Goal: Information Seeking & Learning: Learn about a topic

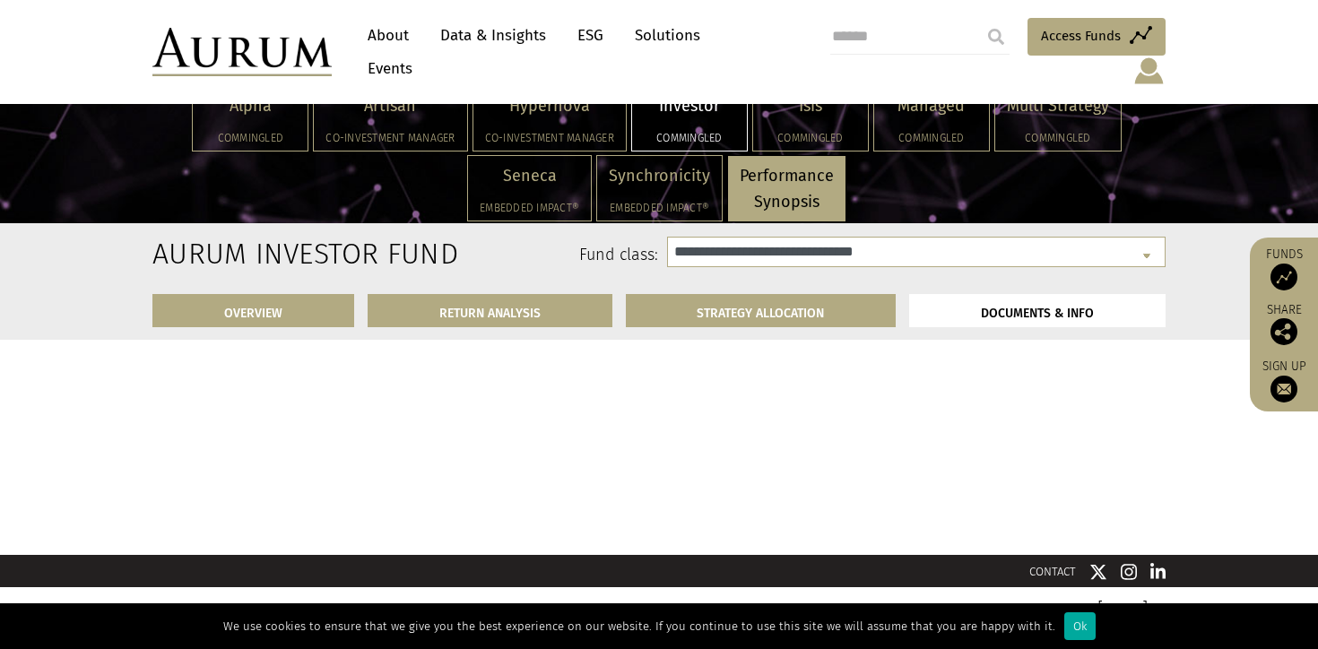
scroll to position [6704, 0]
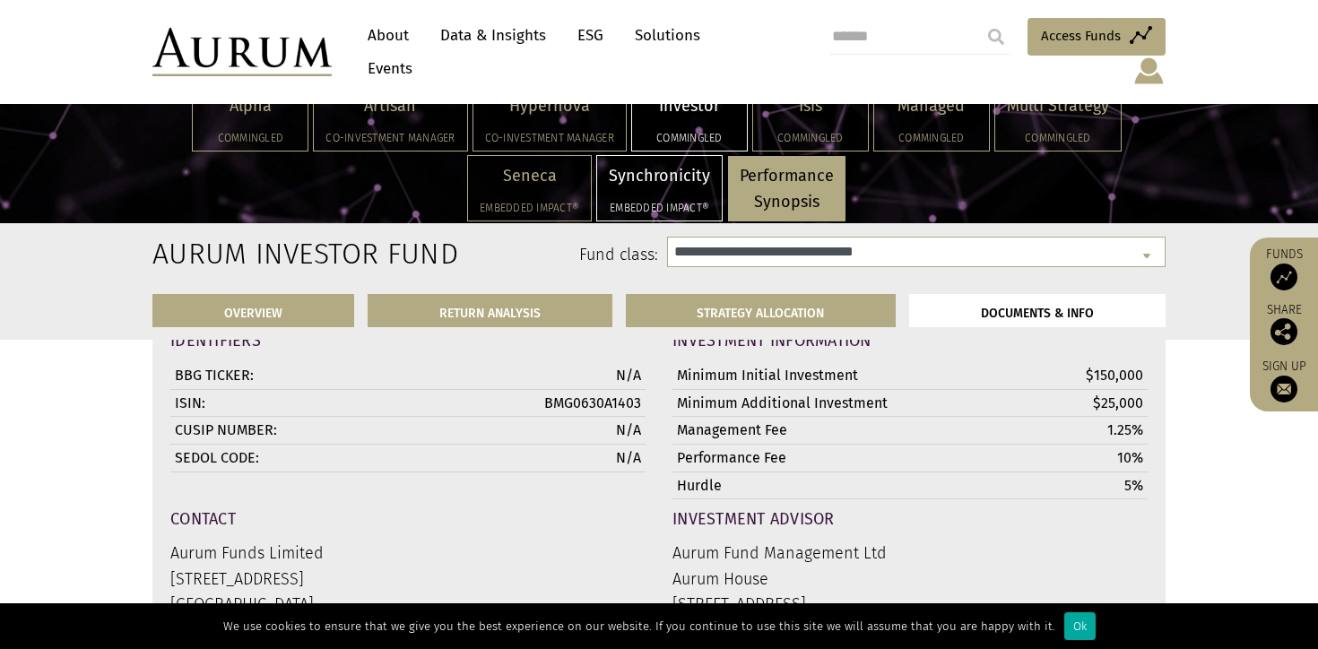
click at [672, 181] on p "Synchronicity" at bounding box center [659, 176] width 101 height 26
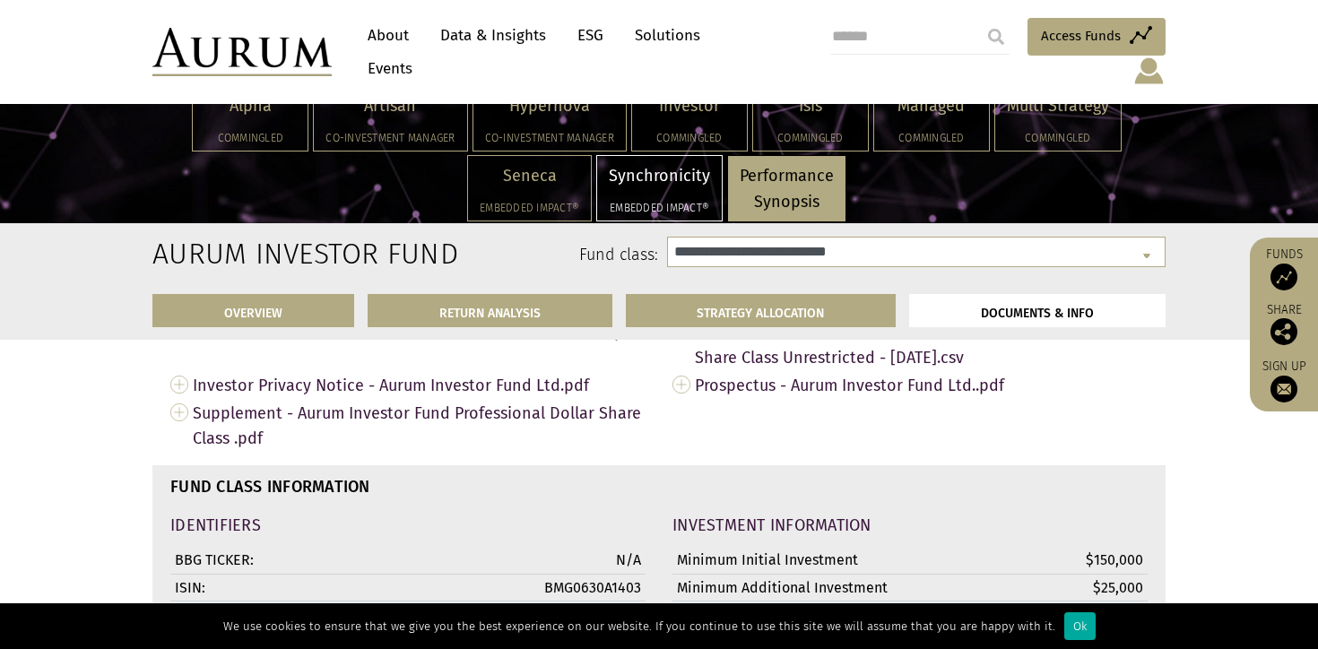
select select "**********"
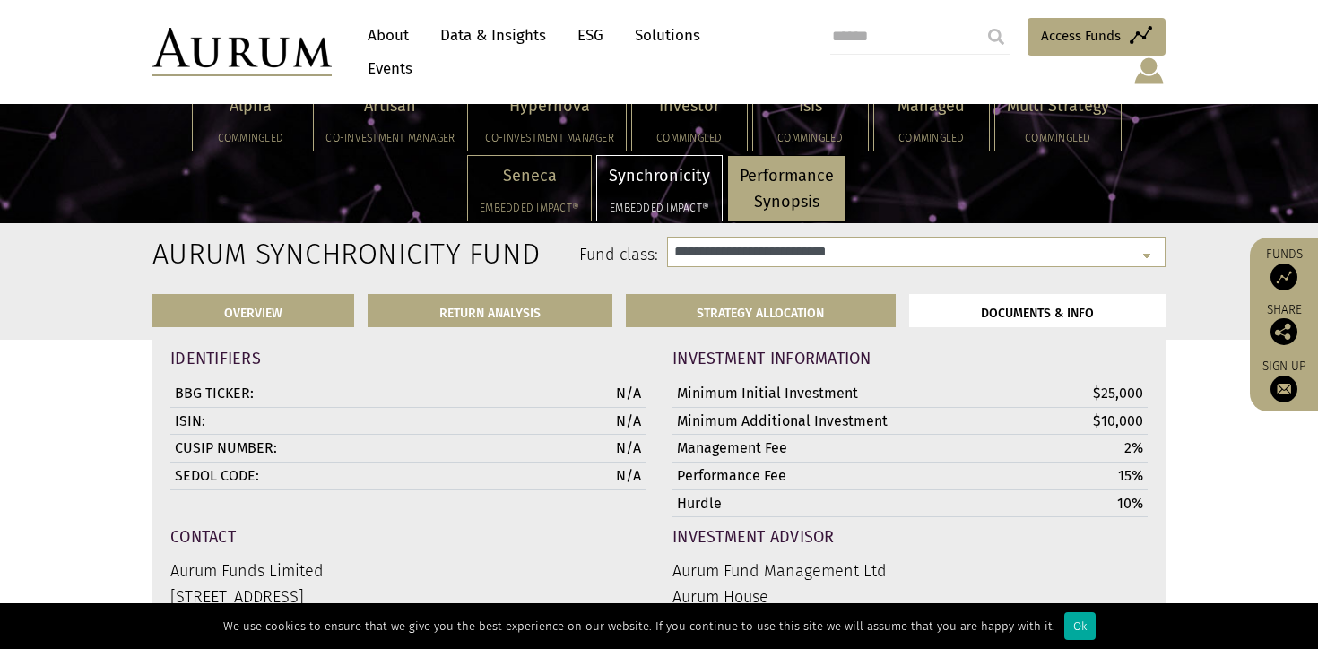
scroll to position [6538, 0]
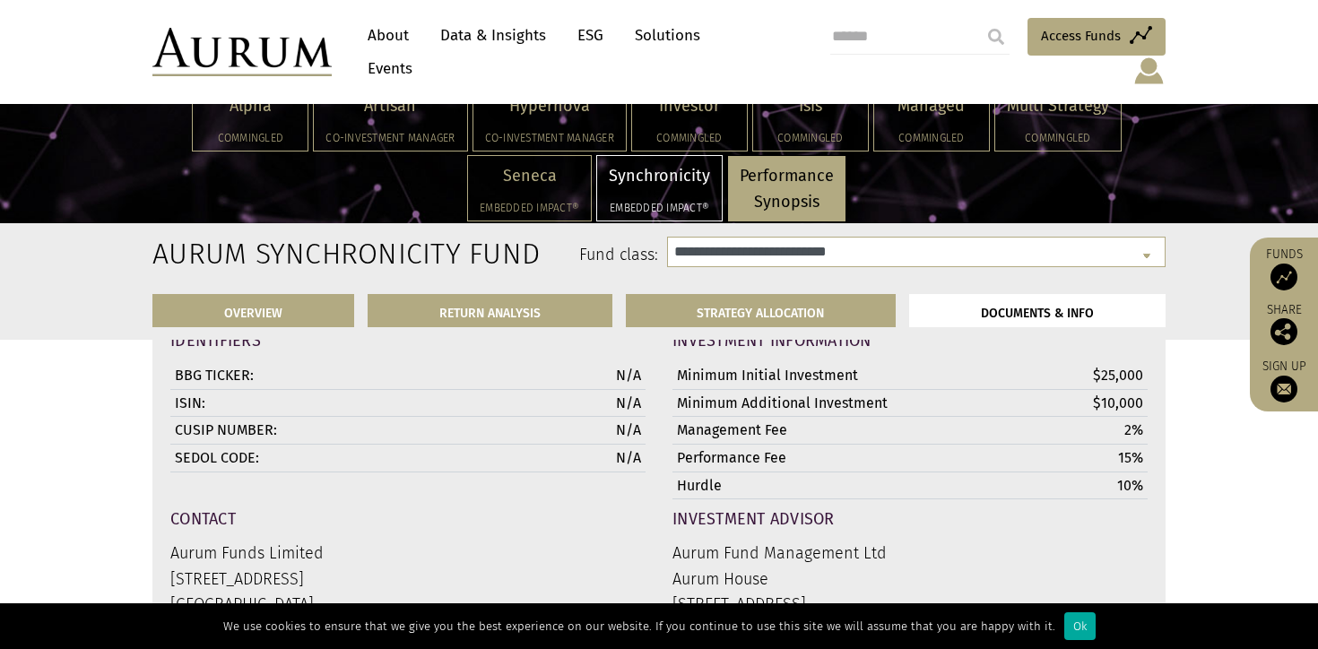
click at [688, 196] on div "Synchronicity Embedded Impact®" at bounding box center [659, 188] width 125 height 65
click at [530, 295] on link "RETURN ANALYSIS" at bounding box center [490, 310] width 245 height 33
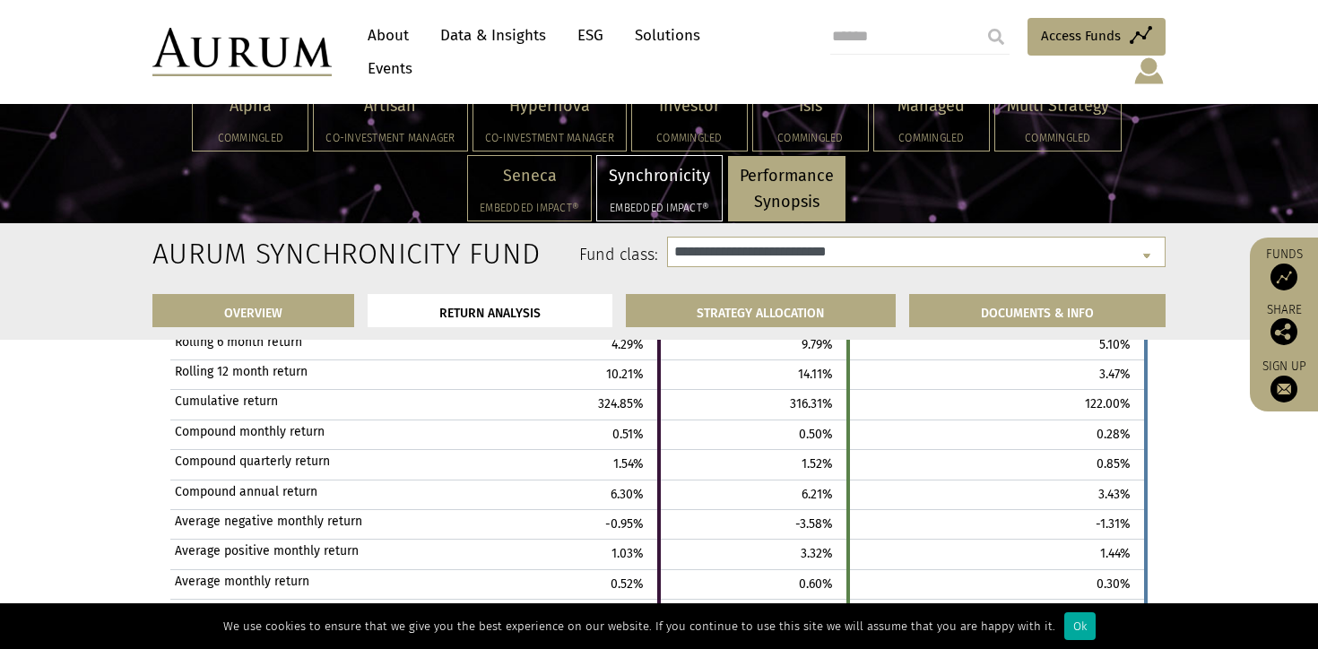
scroll to position [3514, 0]
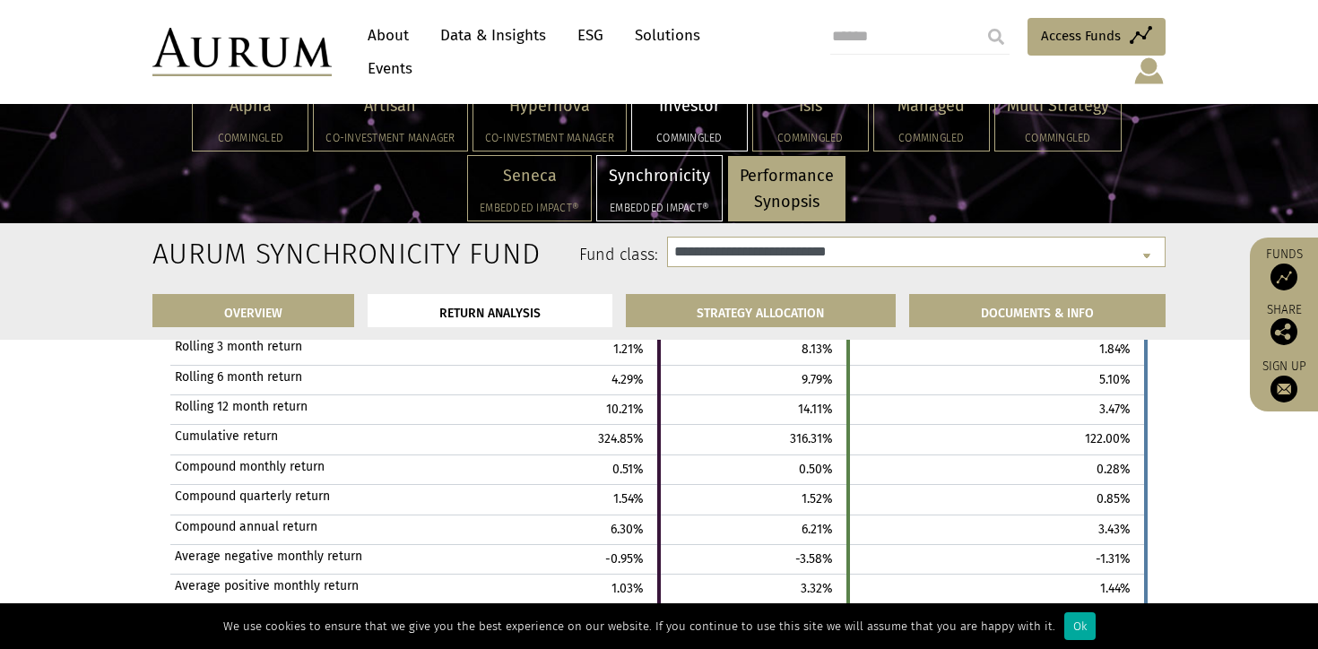
click at [707, 126] on div "Investor Commingled" at bounding box center [689, 118] width 115 height 65
select select "**********"
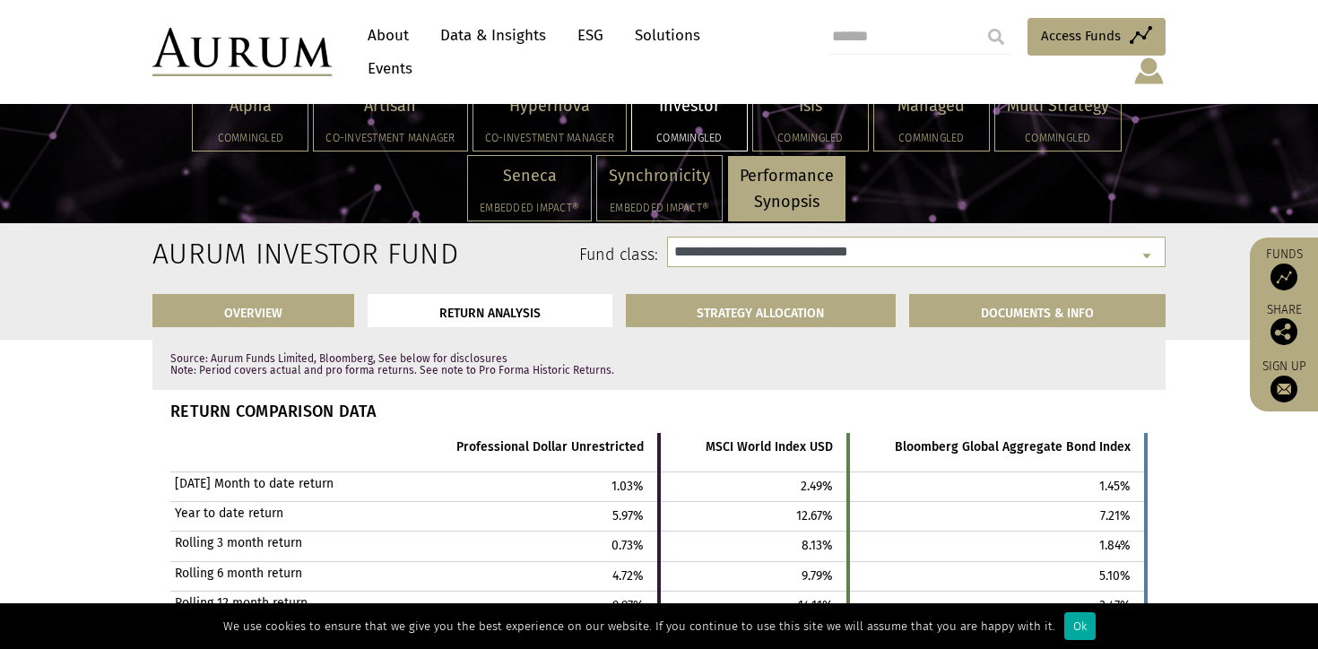
scroll to position [3711, 0]
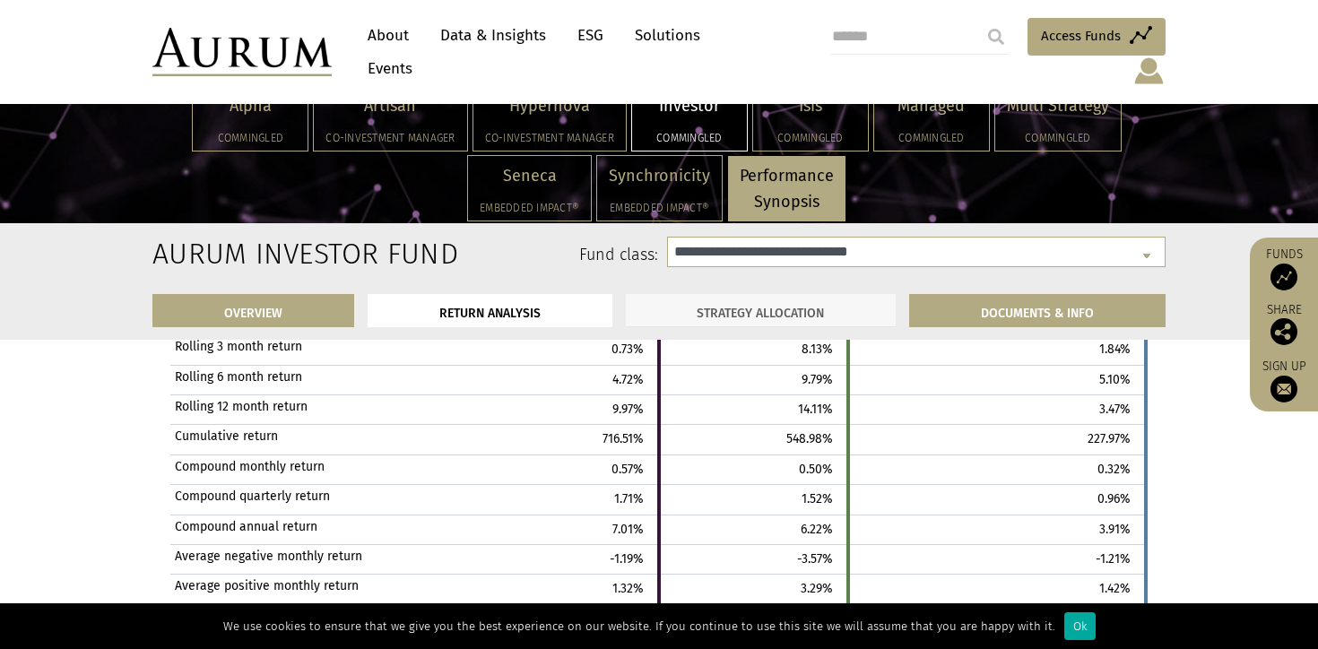
click at [831, 302] on link "STRATEGY ALLOCATION" at bounding box center [761, 310] width 271 height 33
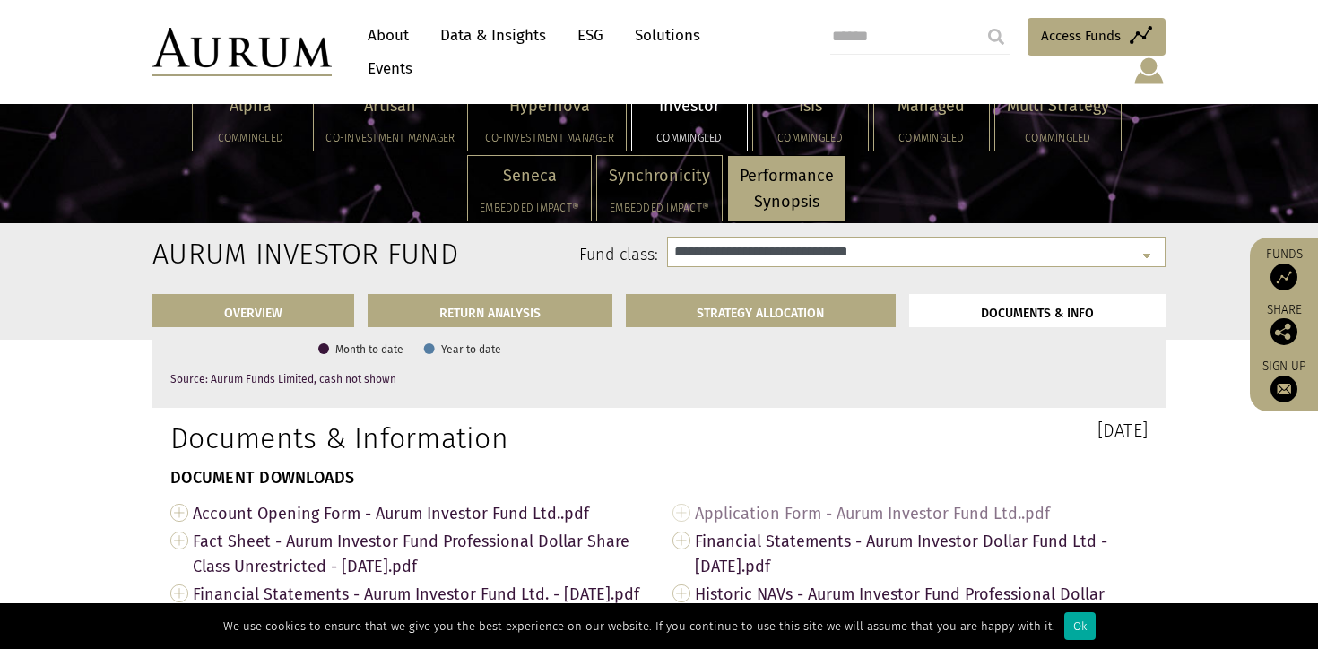
scroll to position [6347, 0]
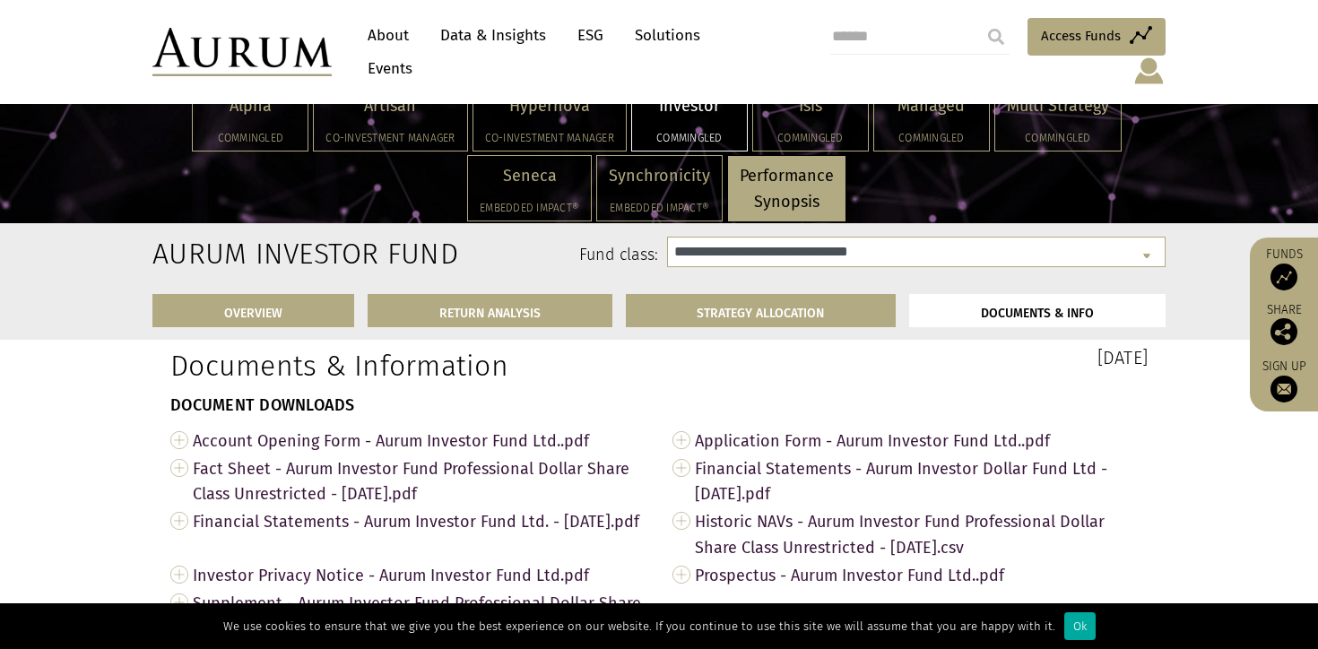
click at [1009, 295] on li "DOCUMENTS & INFO" at bounding box center [1037, 310] width 257 height 32
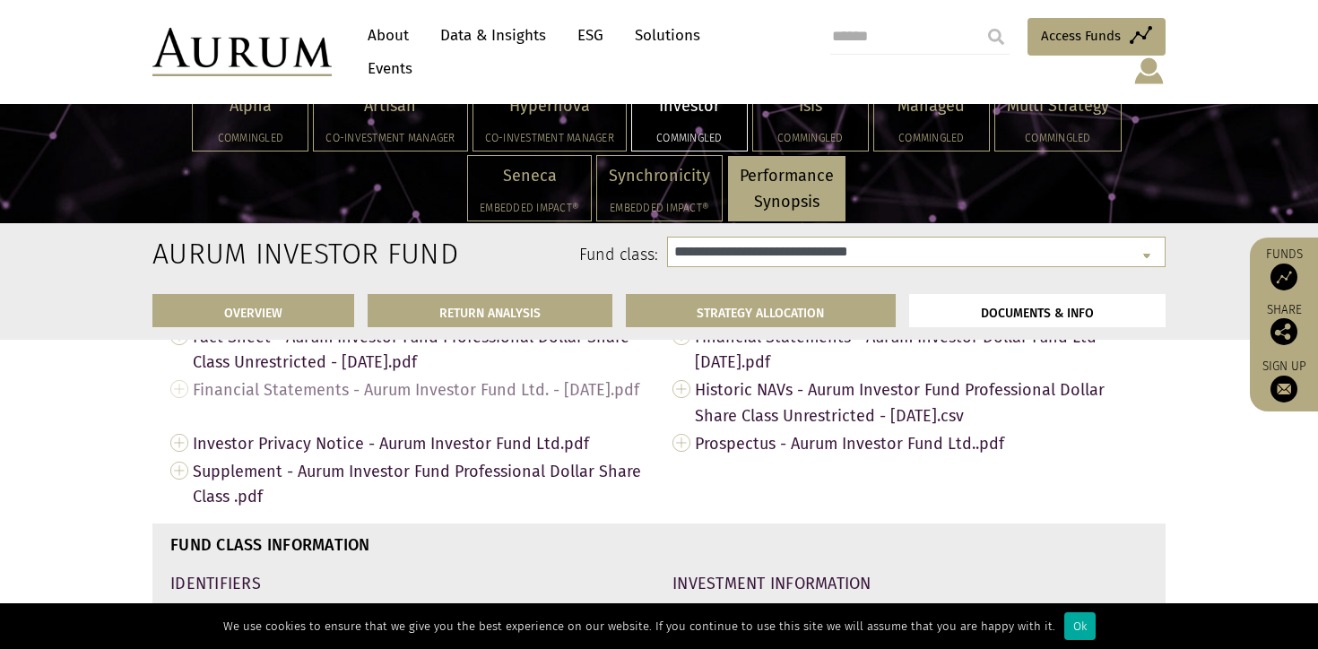
scroll to position [6425, 0]
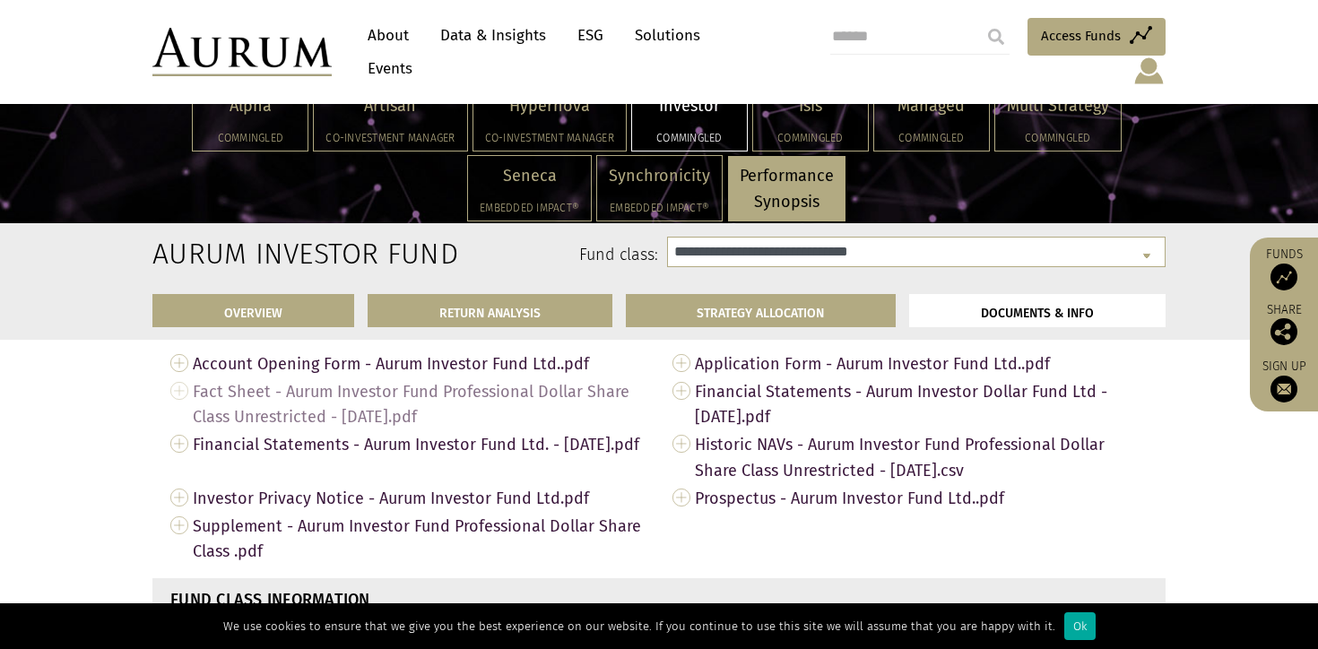
click at [291, 400] on span "Fact Sheet - Aurum Investor Fund Professional Dollar Share Class Unrestricted -…" at bounding box center [419, 405] width 453 height 54
click at [831, 109] on p "Isis" at bounding box center [810, 106] width 91 height 26
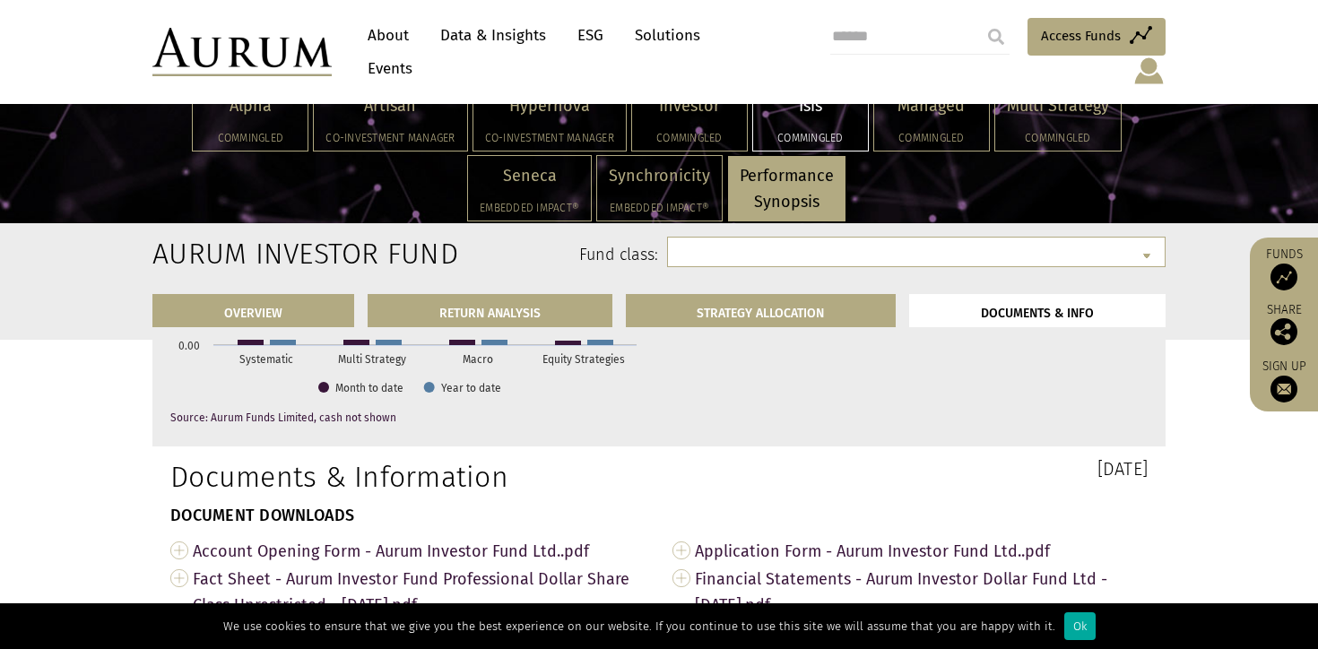
select select "**********"
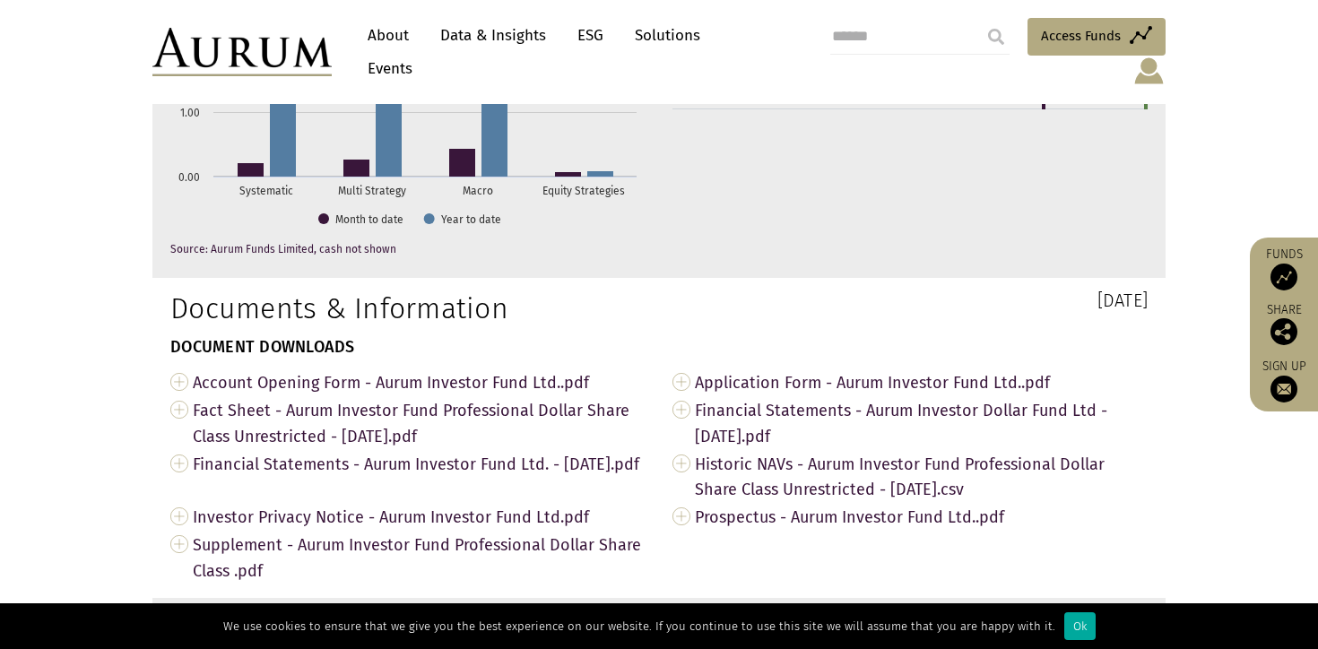
scroll to position [6269, 0]
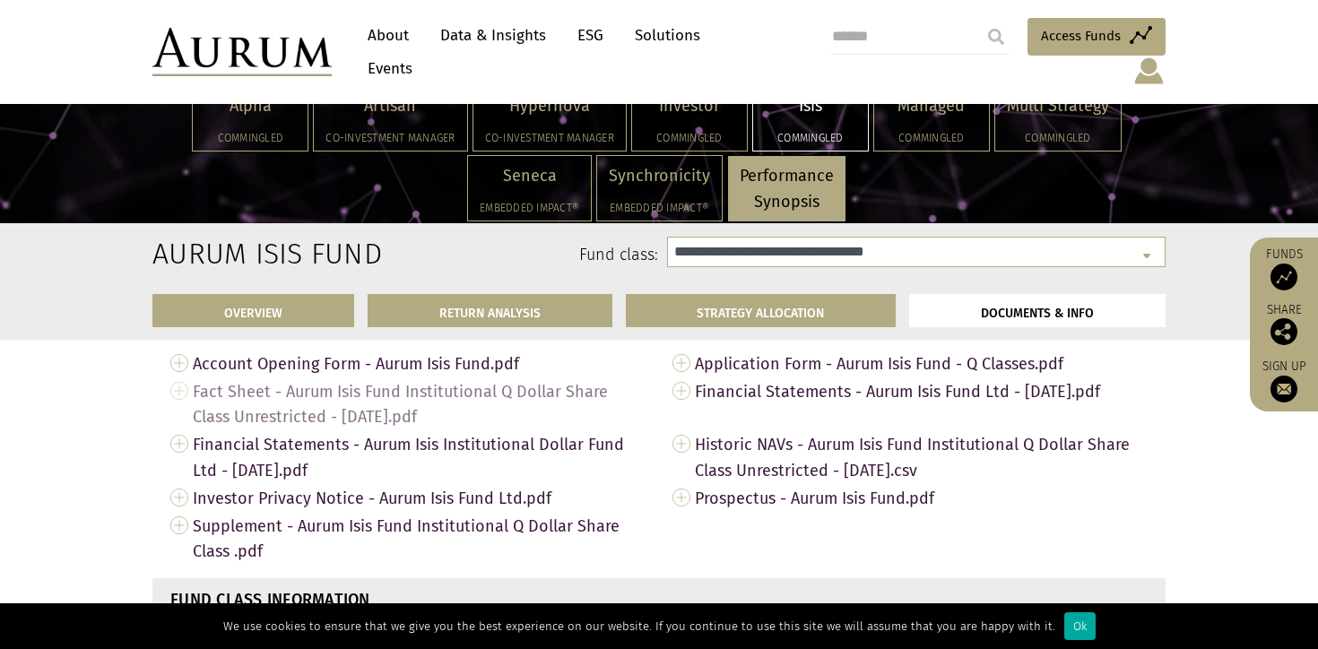
click at [411, 400] on span "Fact Sheet - Aurum Isis Fund Institutional Q Dollar Share Class Unrestricted - …" at bounding box center [419, 405] width 453 height 54
click at [222, 100] on p "Alpha" at bounding box center [249, 106] width 91 height 26
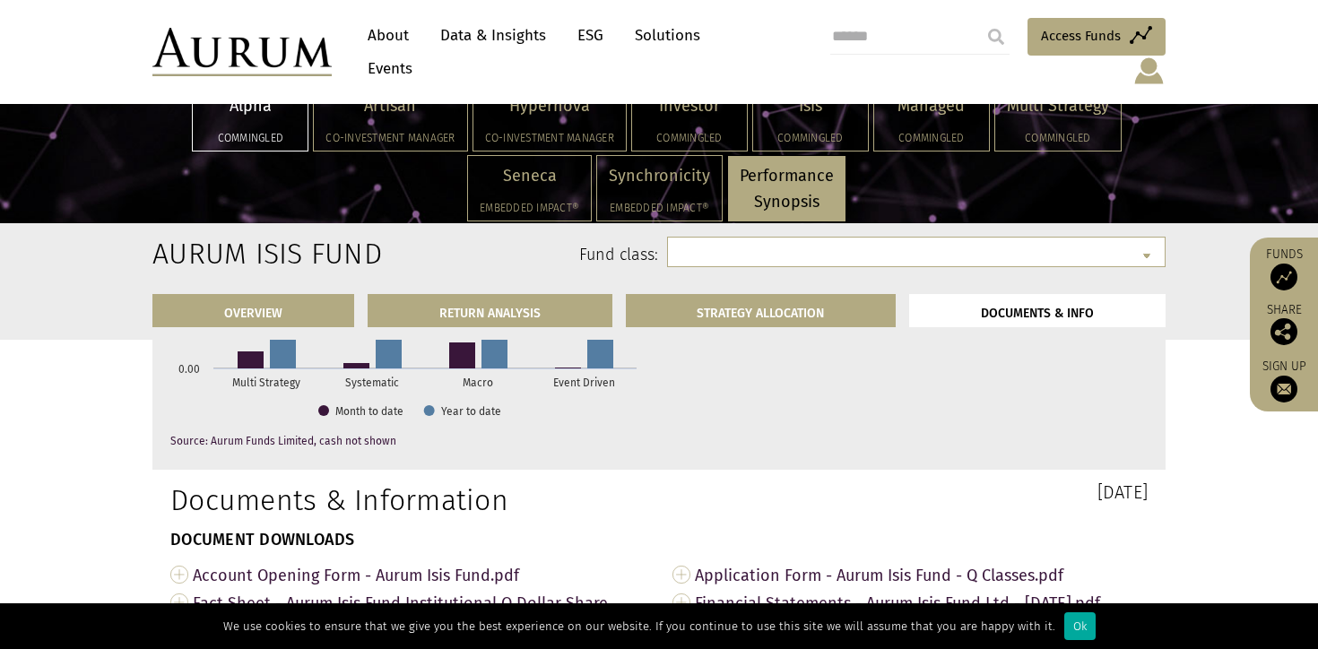
select select "**********"
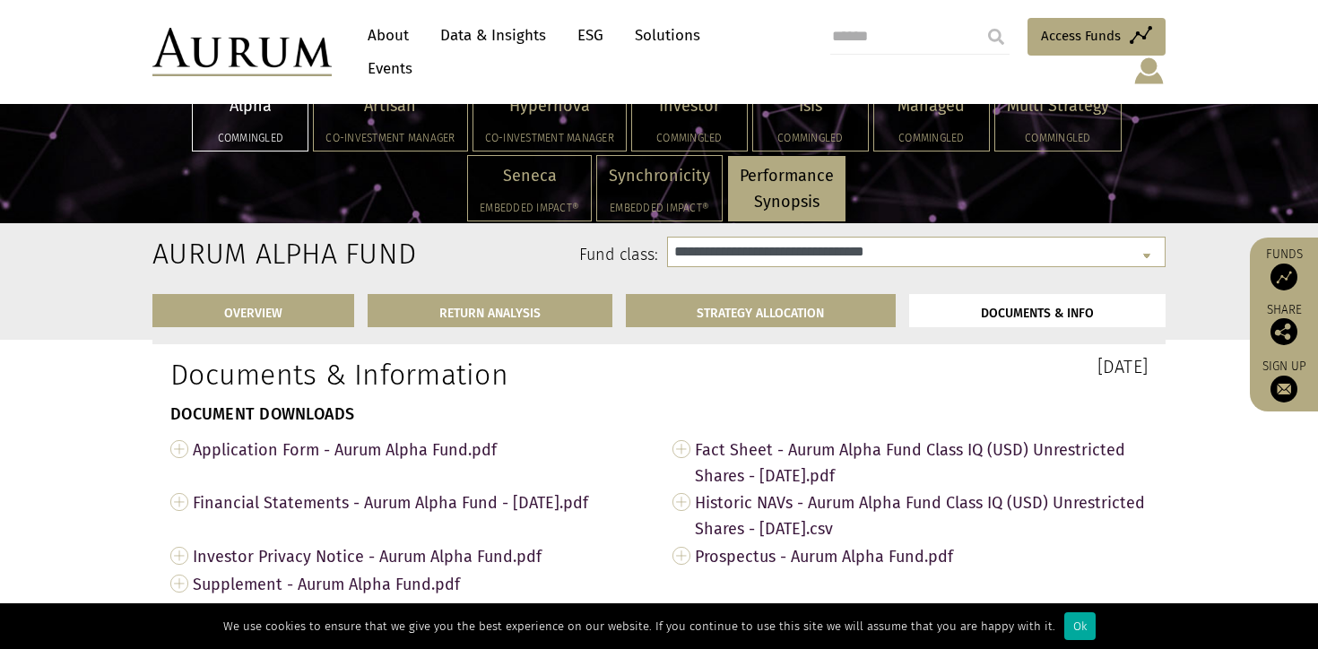
scroll to position [6030, 0]
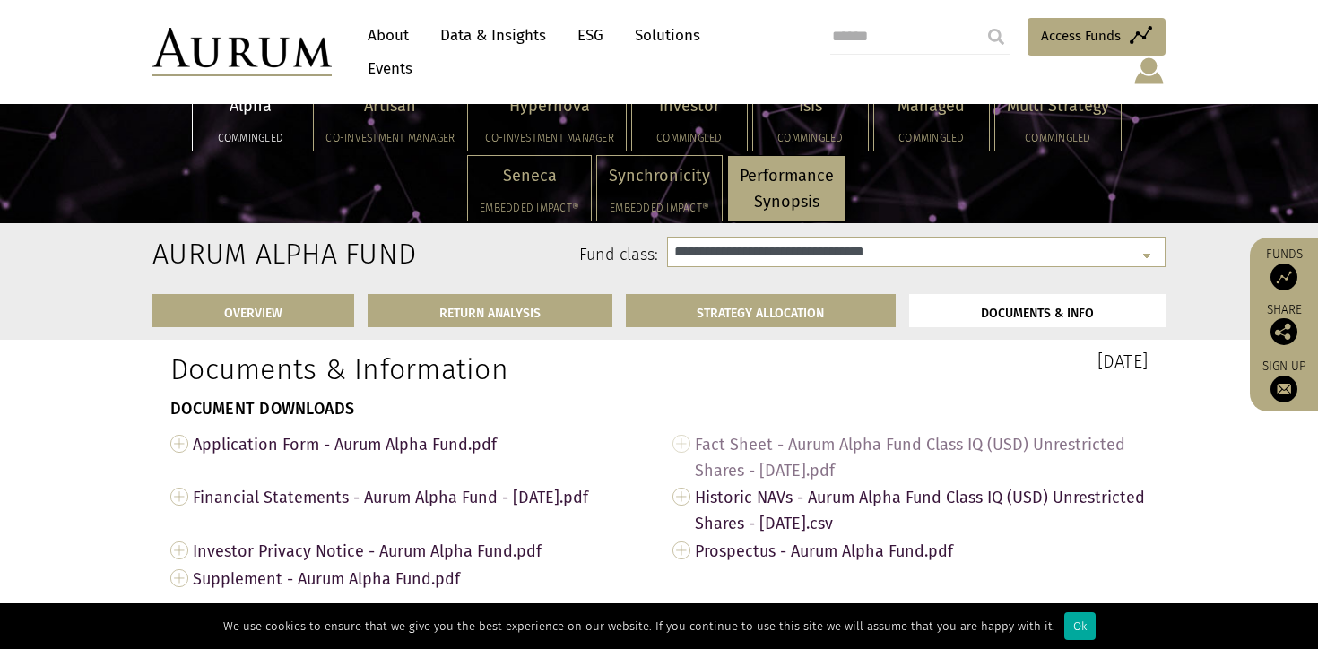
click at [854, 431] on span "Fact Sheet - Aurum Alpha Fund Class IQ (USD) Unrestricted Shares - [DATE].pdf" at bounding box center [921, 458] width 453 height 54
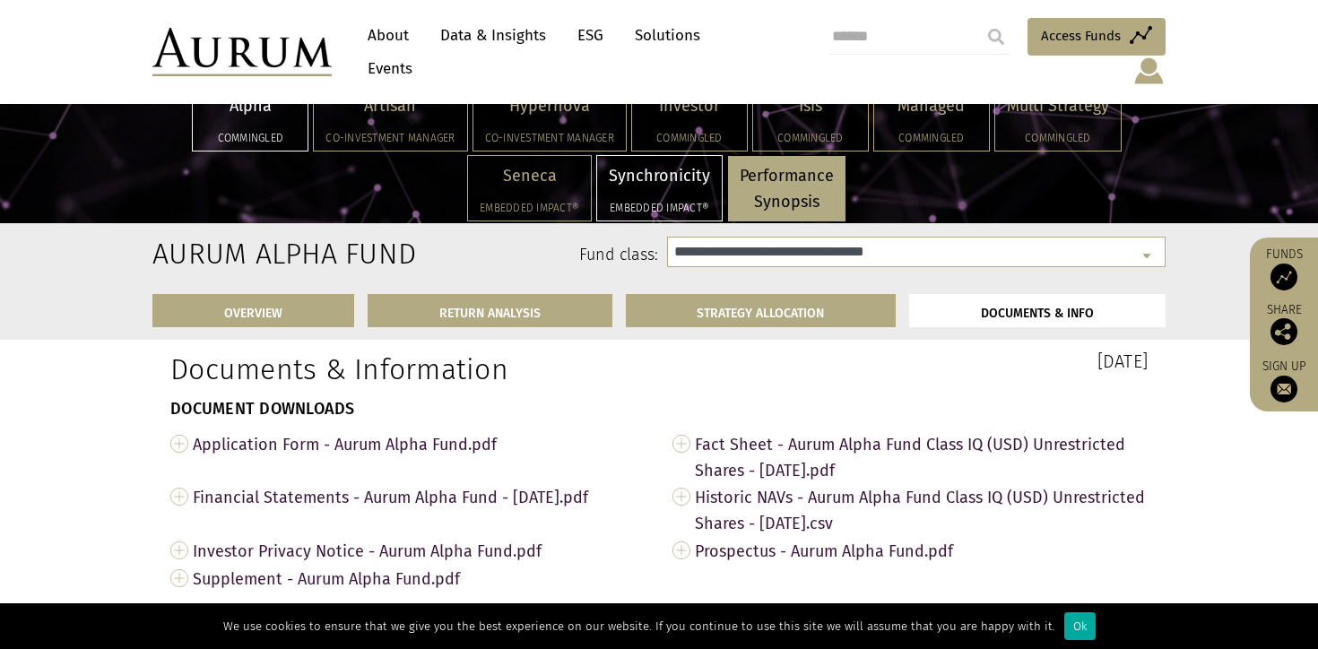
click at [636, 171] on p "Synchronicity" at bounding box center [659, 176] width 101 height 26
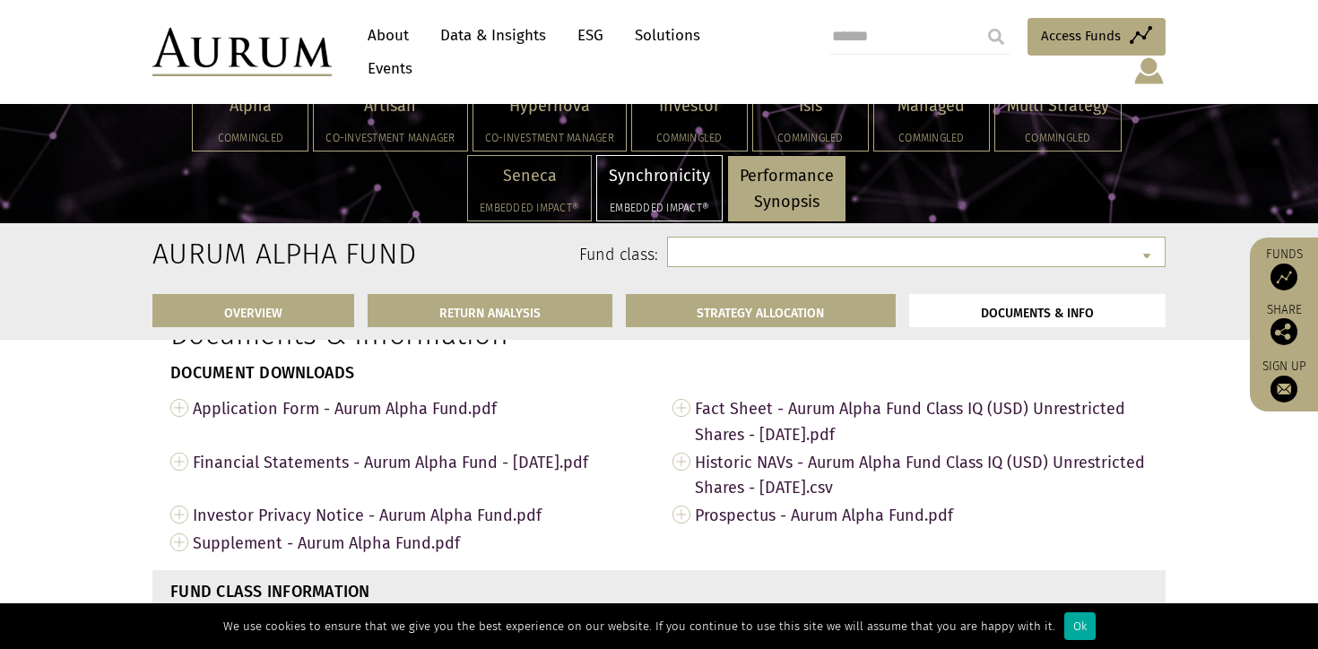
scroll to position [6195, 0]
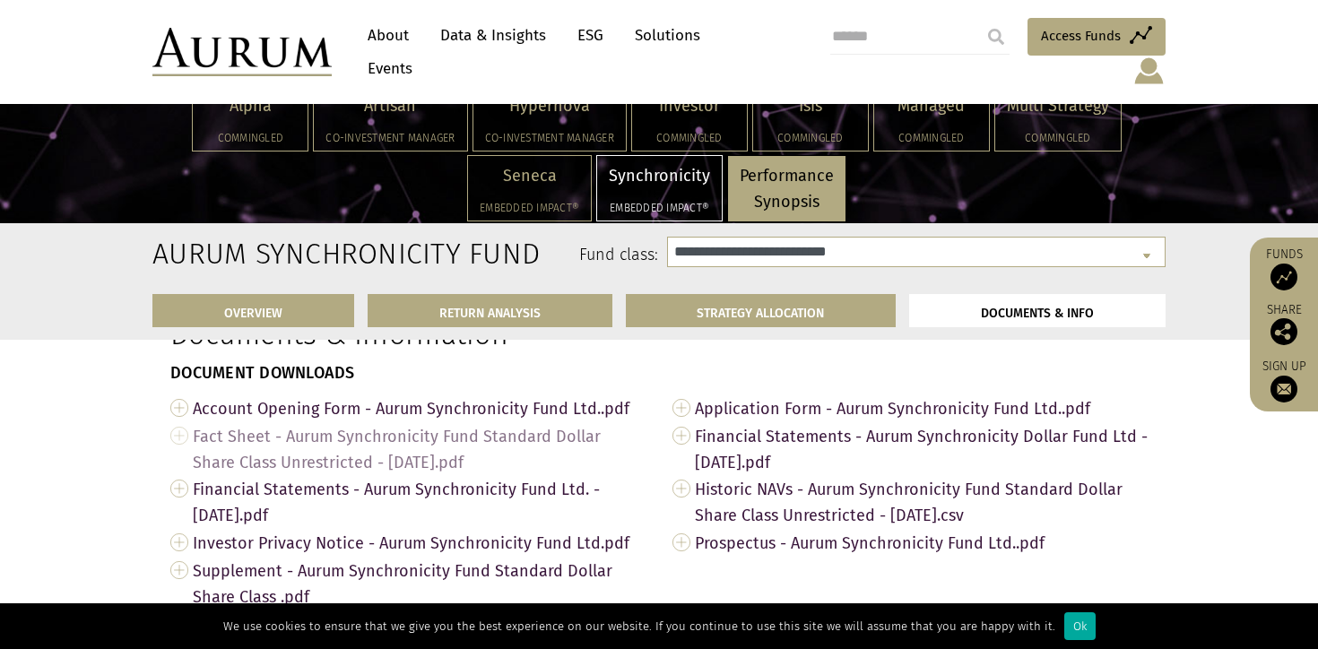
click at [326, 436] on span "Fact Sheet - Aurum Synchronicity Fund Standard Dollar Share Class Unrestricted …" at bounding box center [419, 449] width 453 height 54
click at [941, 103] on p "Managed" at bounding box center [931, 106] width 91 height 26
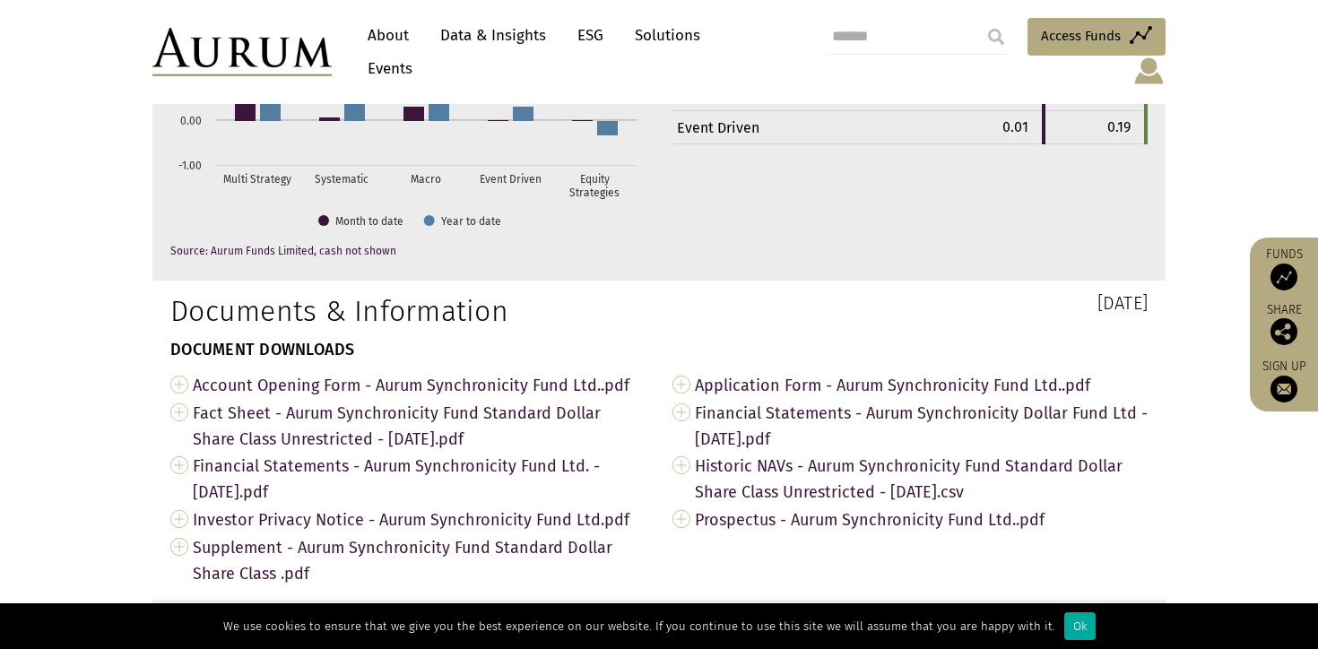
select select "**********"
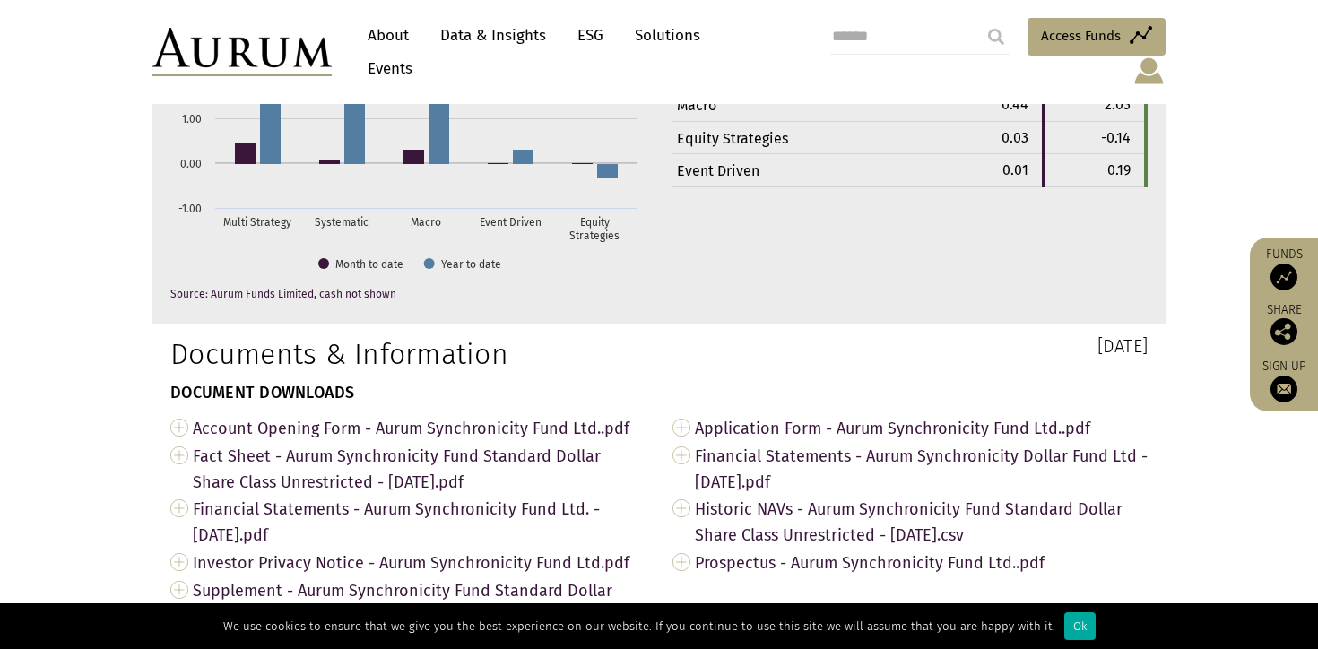
scroll to position [6170, 0]
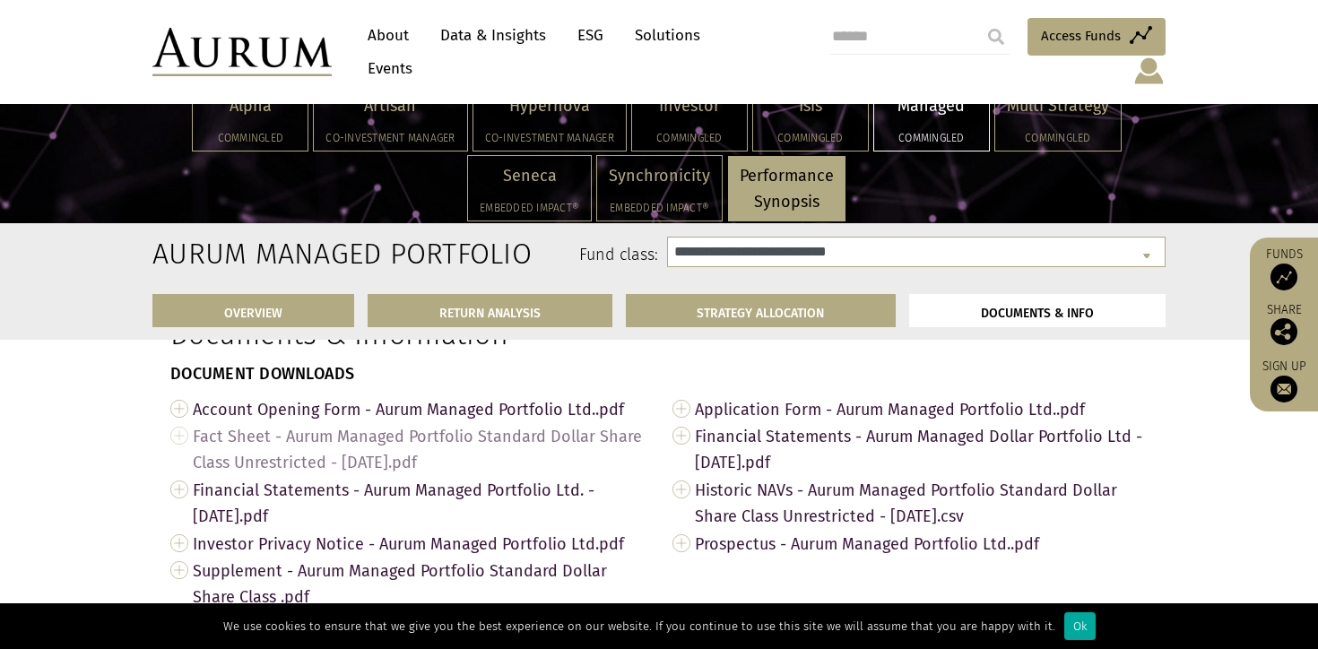
click at [374, 440] on span "Fact Sheet - Aurum Managed Portfolio Standard Dollar Share Class Unrestricted -…" at bounding box center [419, 449] width 453 height 54
